Goal: Information Seeking & Learning: Compare options

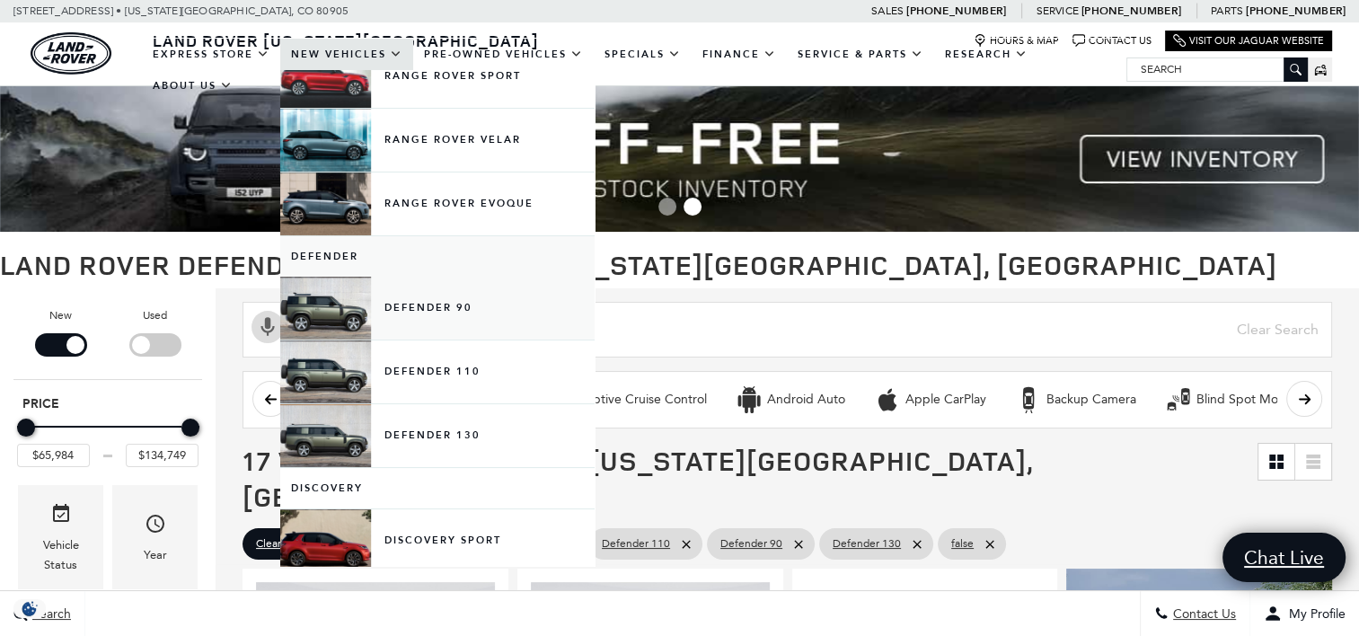
scroll to position [180, 0]
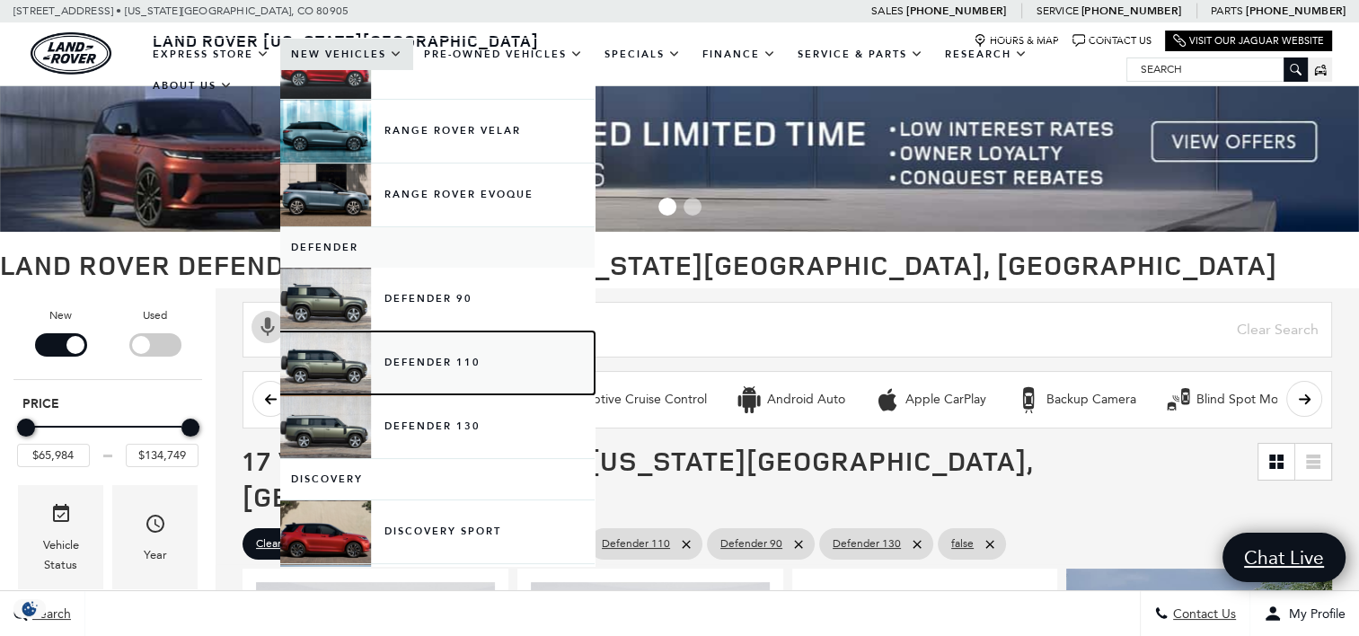
click at [411, 363] on link "Defender 110" at bounding box center [437, 362] width 314 height 63
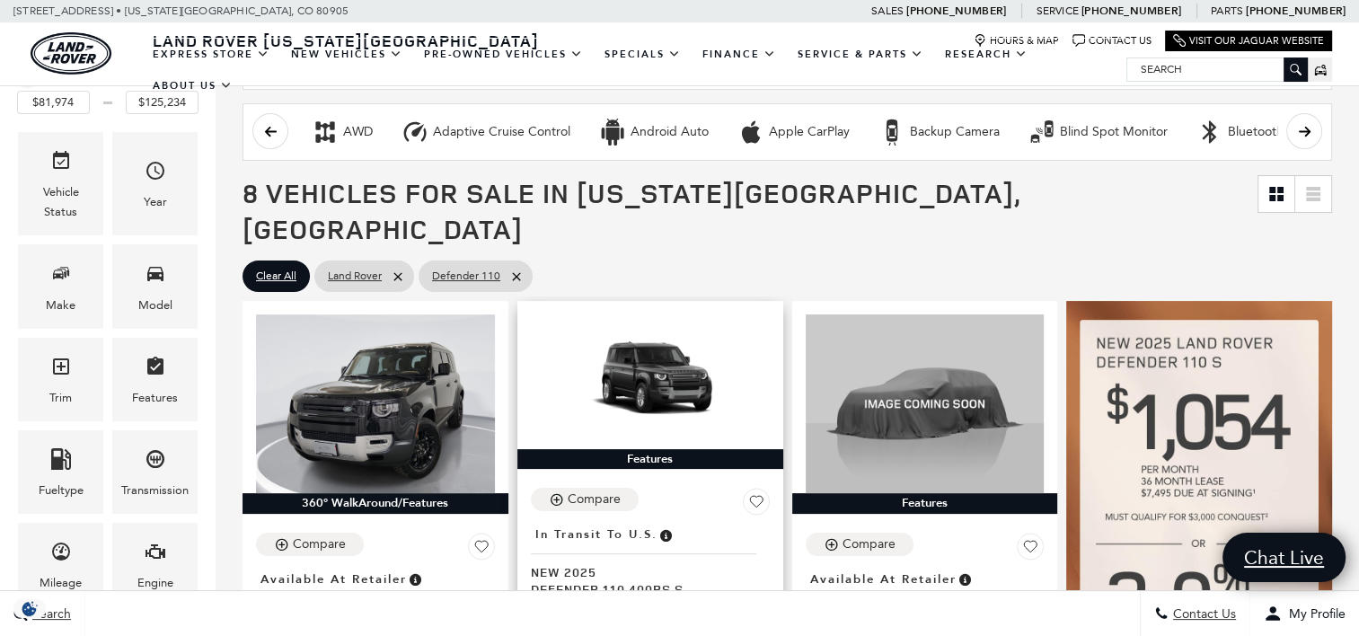
scroll to position [180, 0]
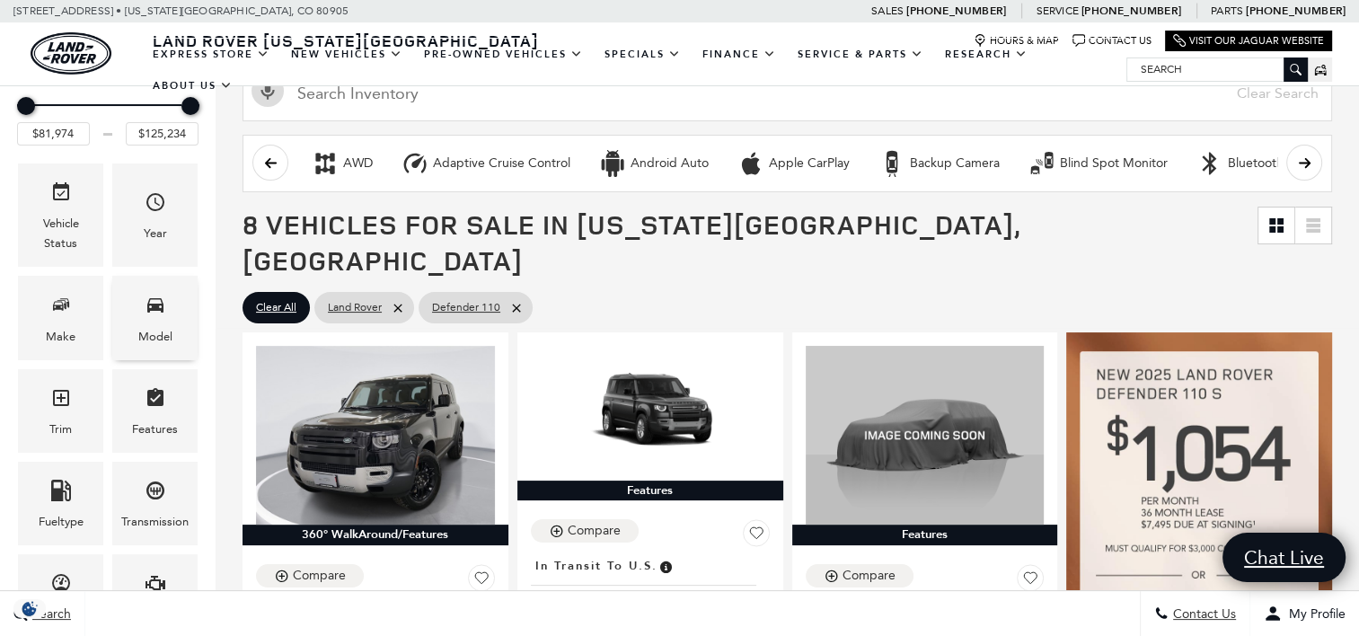
click at [154, 336] on div "Model" at bounding box center [155, 337] width 34 height 20
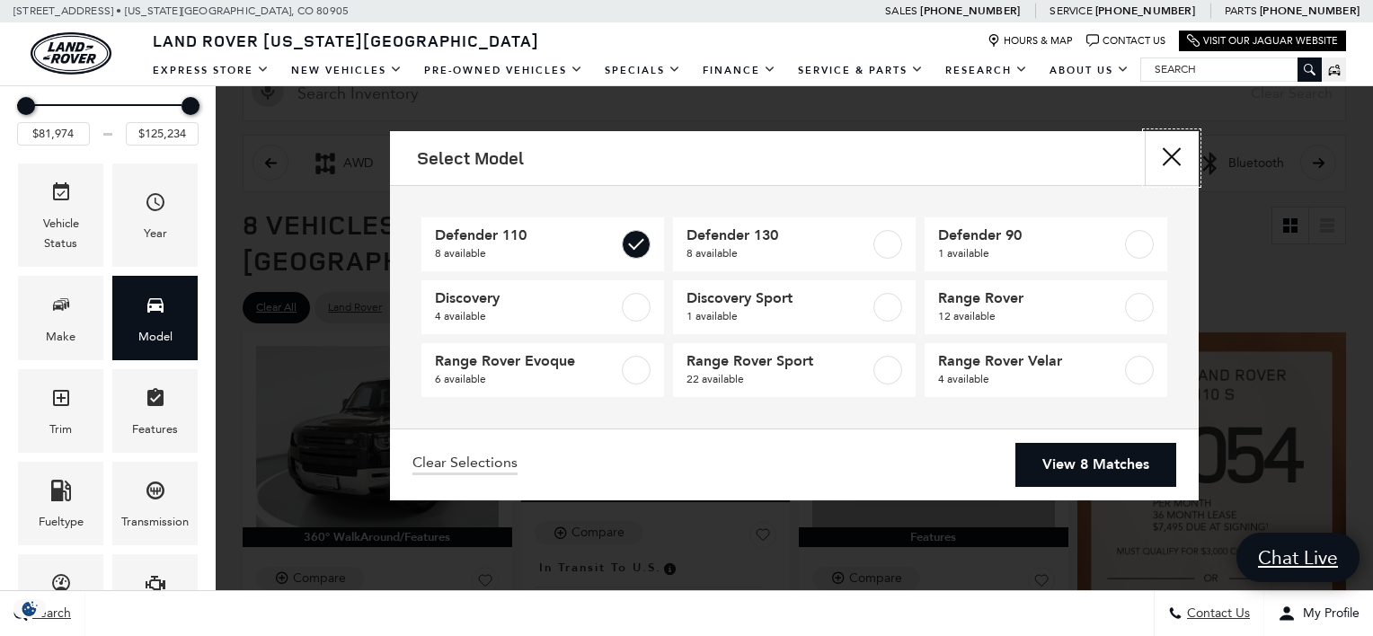
click at [1173, 166] on button "close" at bounding box center [1171, 158] width 54 height 54
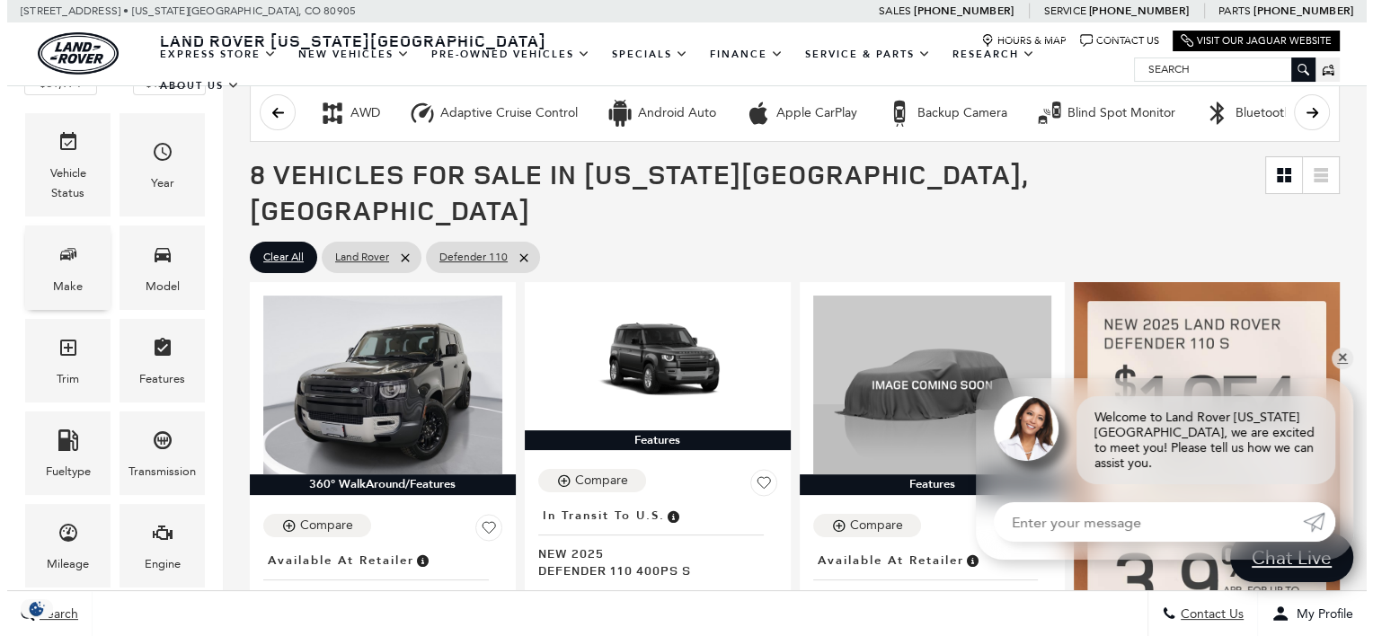
scroll to position [359, 0]
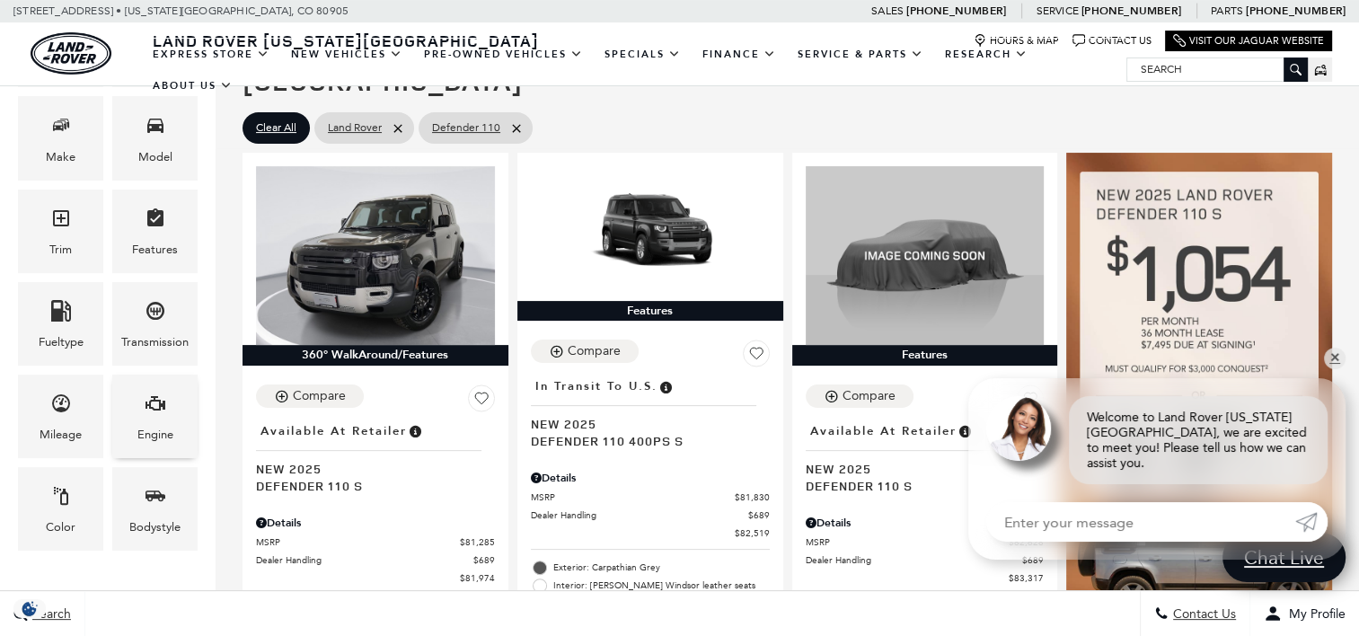
click at [151, 420] on span "Engine" at bounding box center [156, 406] width 22 height 37
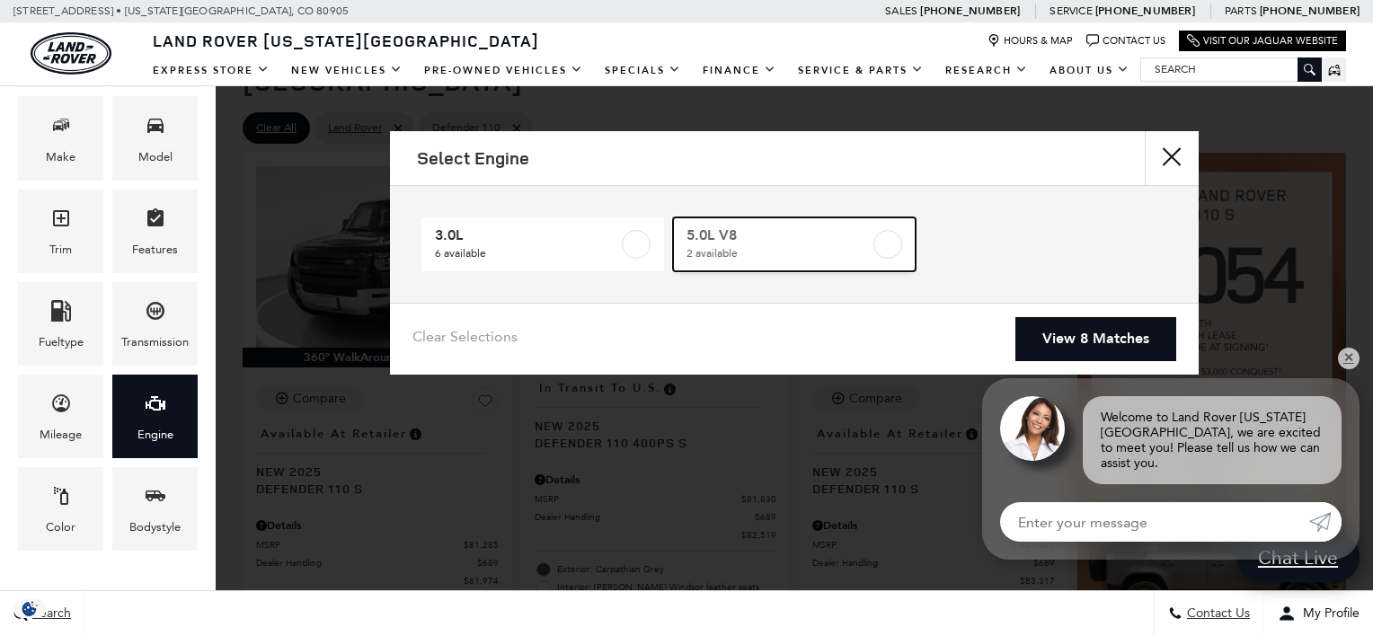
click at [880, 244] on label at bounding box center [887, 244] width 29 height 29
type input "$118,784"
checkbox input "true"
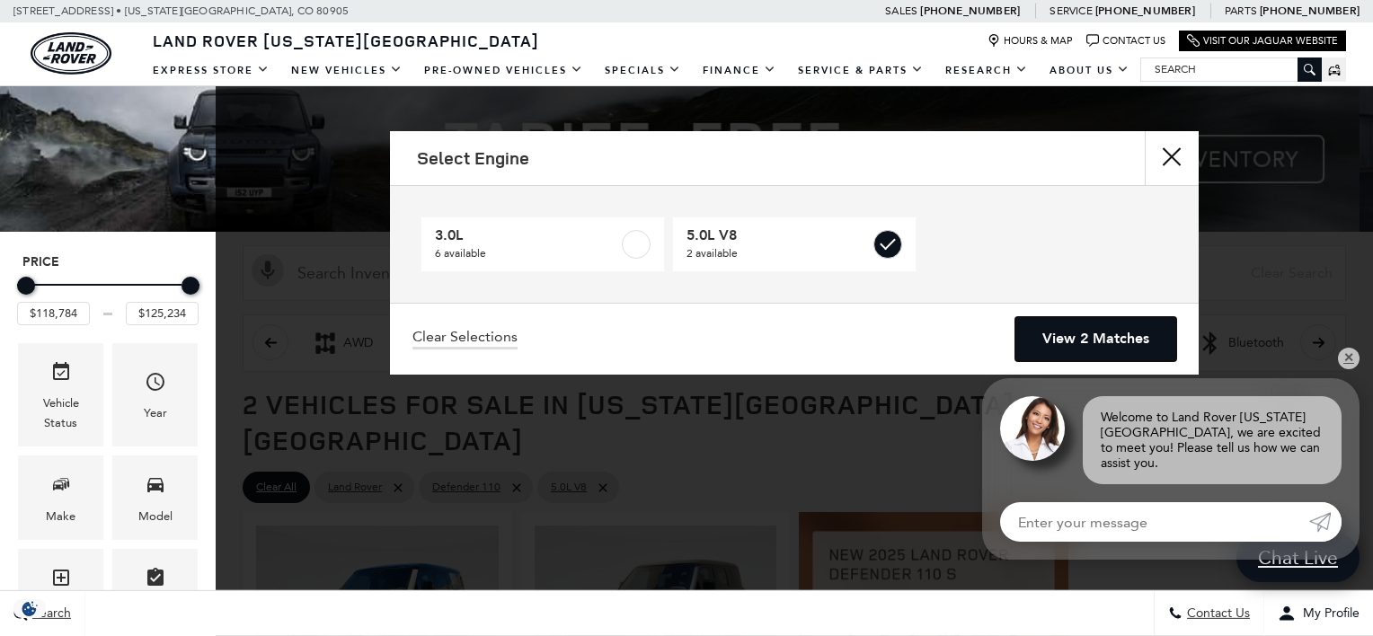
click at [1084, 332] on link "View 2 Matches" at bounding box center [1095, 339] width 161 height 44
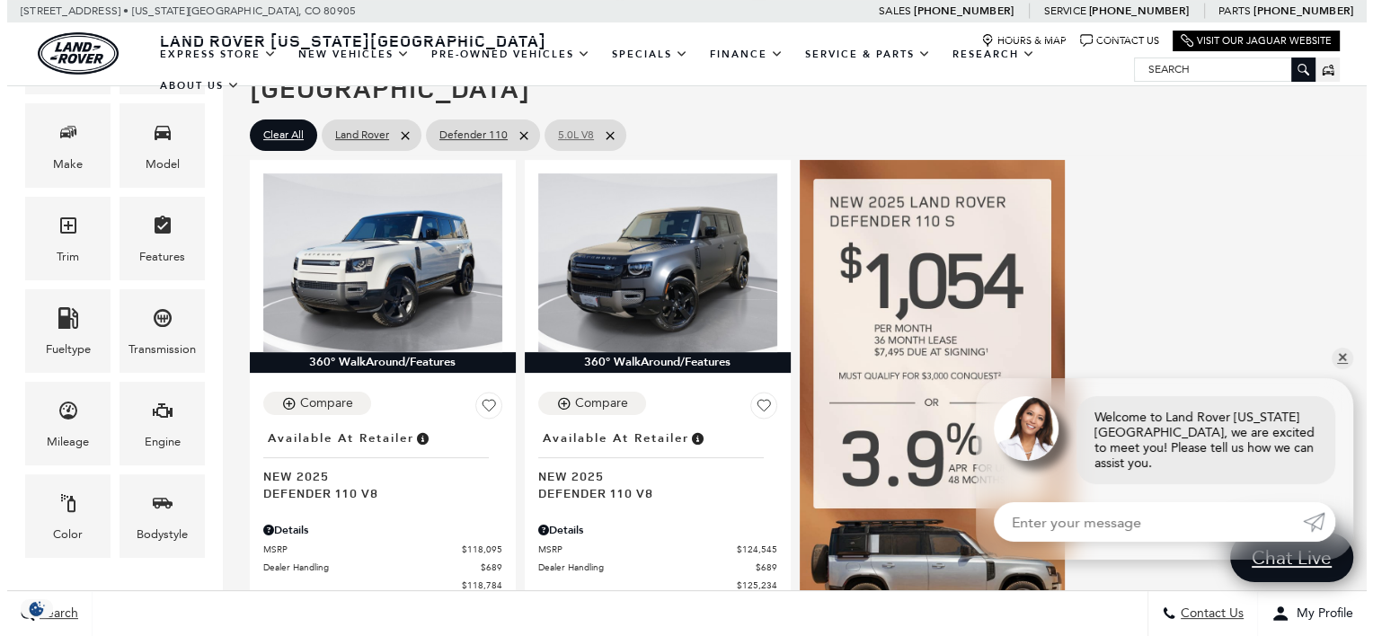
scroll to position [359, 0]
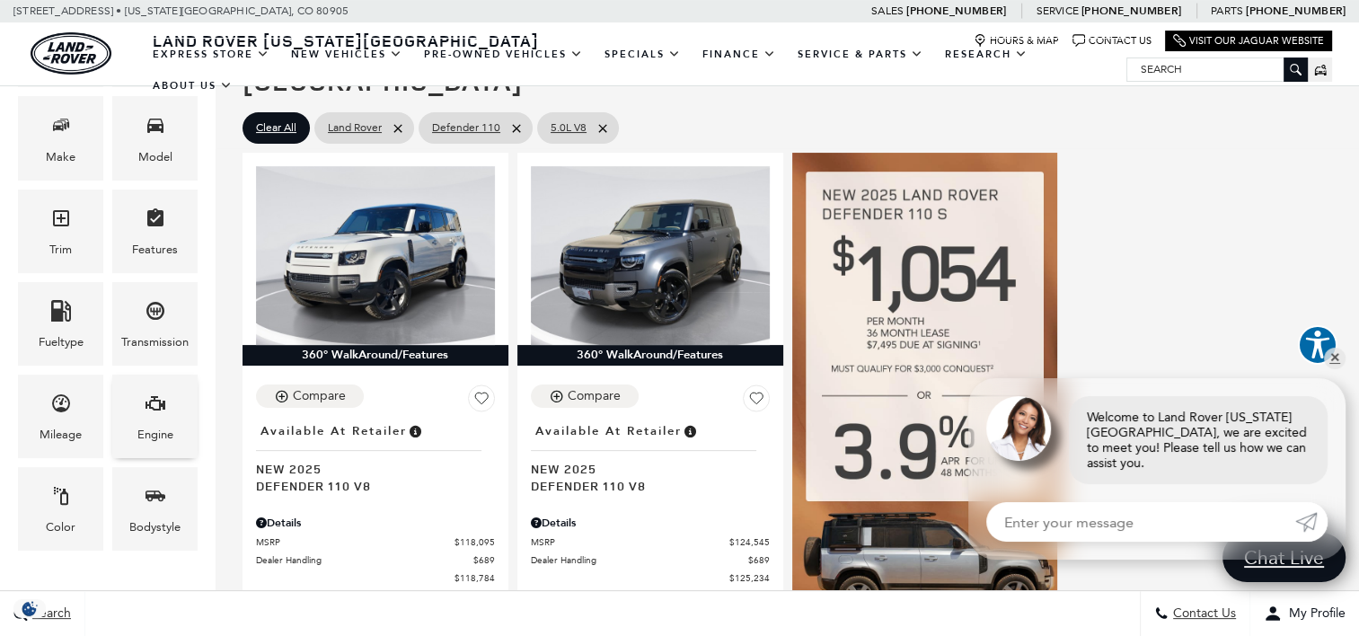
click at [175, 435] on div "Engine" at bounding box center [154, 417] width 85 height 84
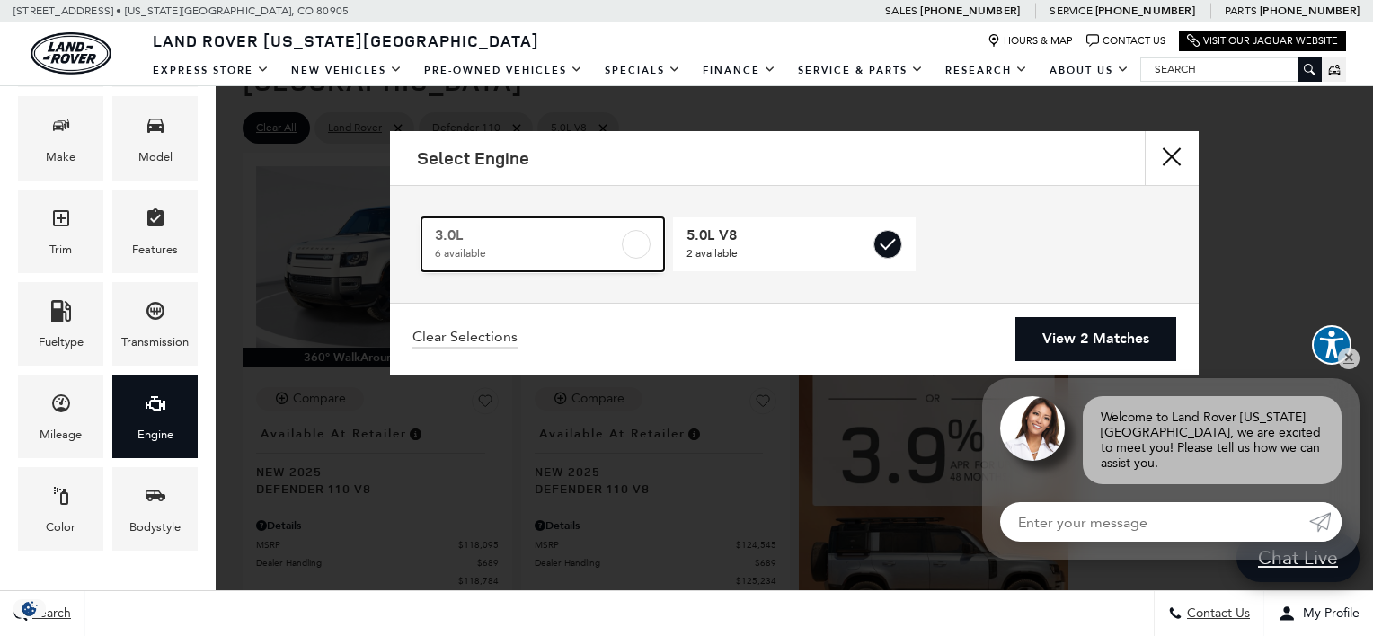
click at [608, 248] on span "6 available" at bounding box center [526, 253] width 183 height 18
type input "$81,974"
checkbox input "true"
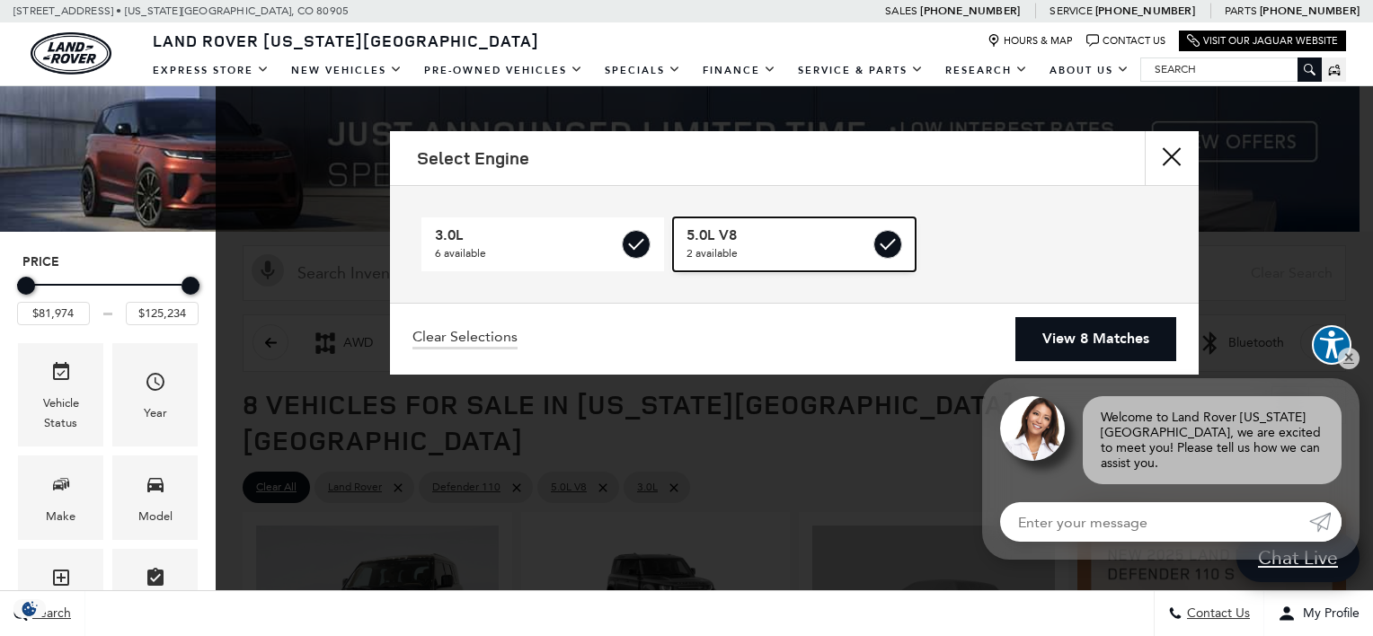
click at [819, 239] on span "5.0L V8" at bounding box center [777, 235] width 183 height 18
type input "$85,062"
checkbox input "false"
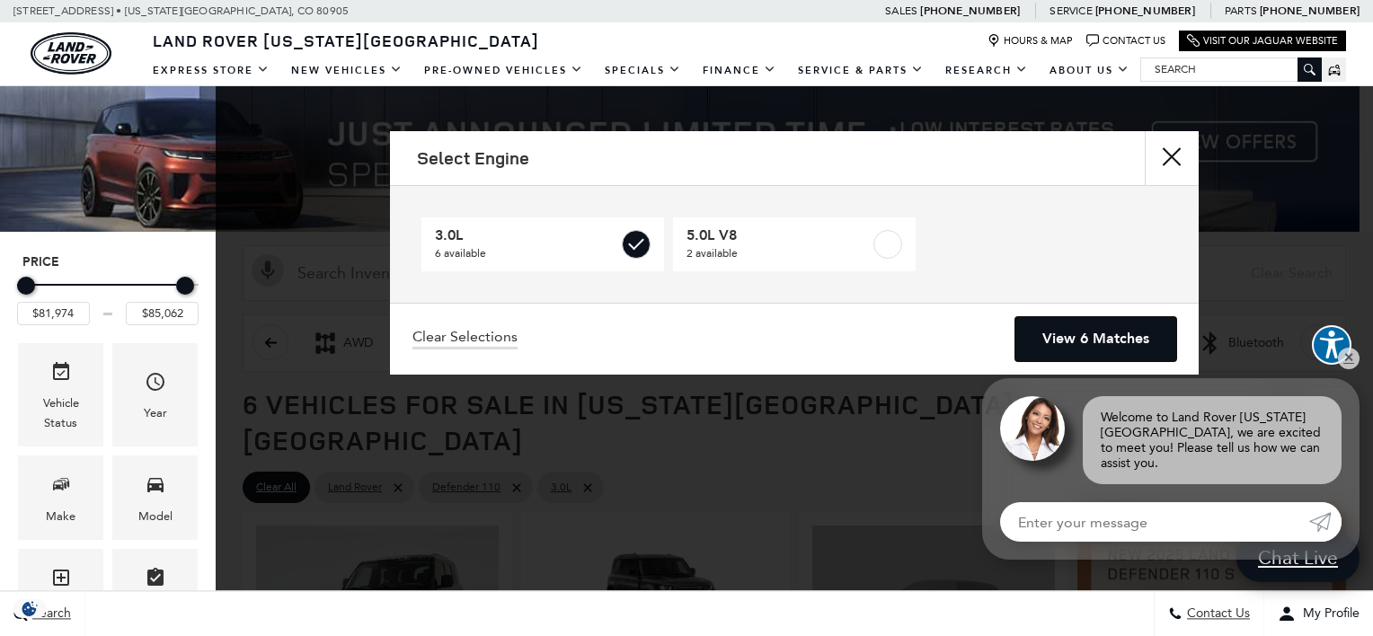
drag, startPoint x: 1089, startPoint y: 339, endPoint x: 1052, endPoint y: 337, distance: 36.9
click at [1088, 338] on link "View 6 Matches" at bounding box center [1095, 339] width 161 height 44
